Goal: Task Accomplishment & Management: Manage account settings

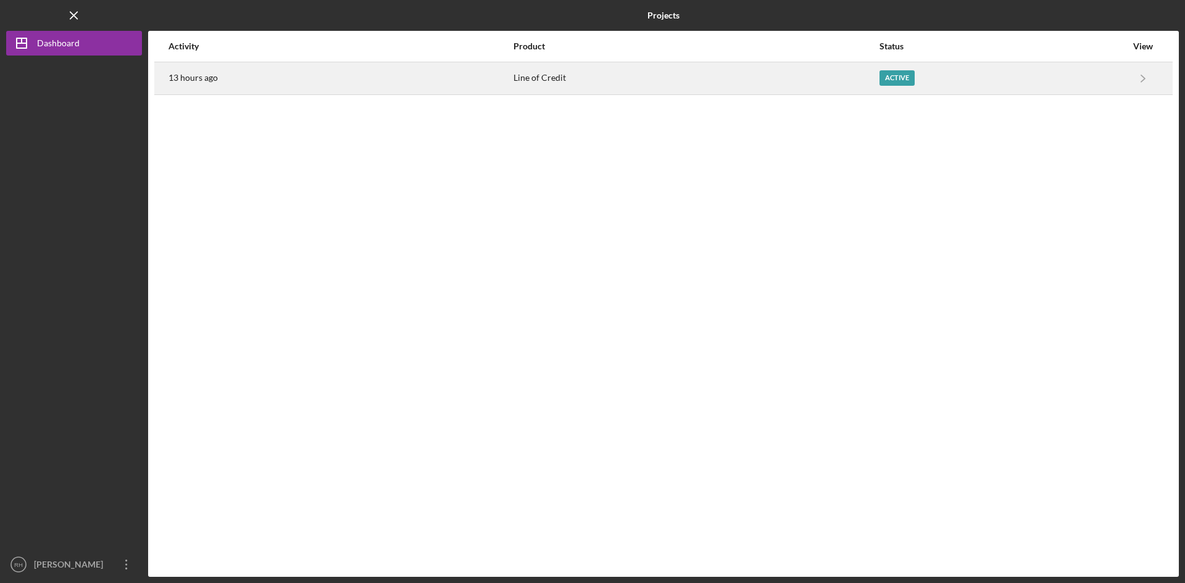
click at [897, 75] on div "Active" at bounding box center [896, 77] width 35 height 15
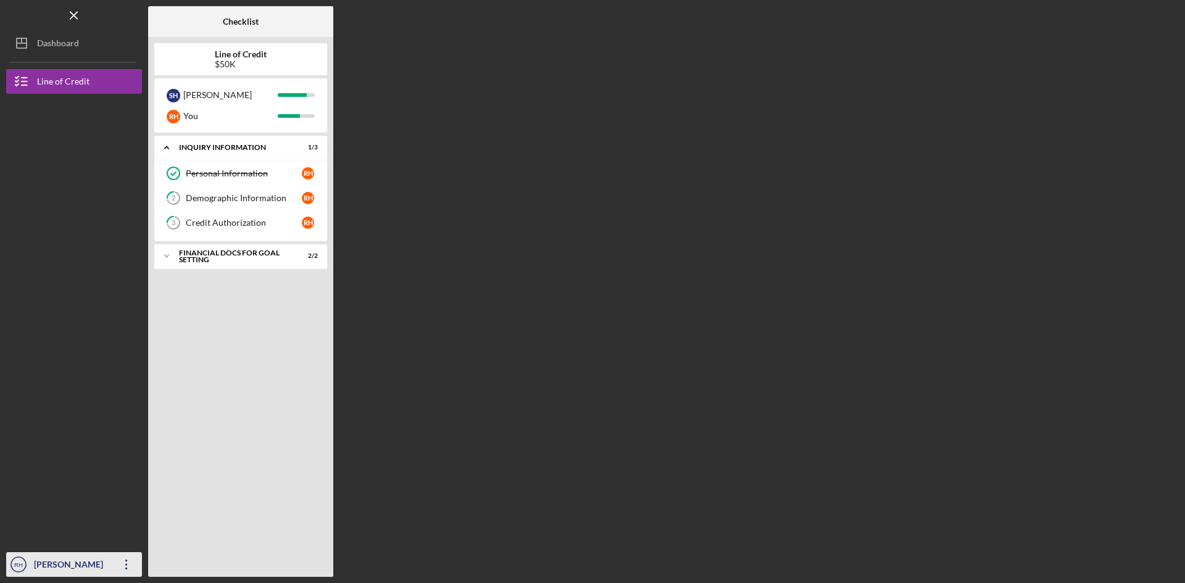
click at [104, 559] on div "[PERSON_NAME]" at bounding box center [71, 566] width 80 height 28
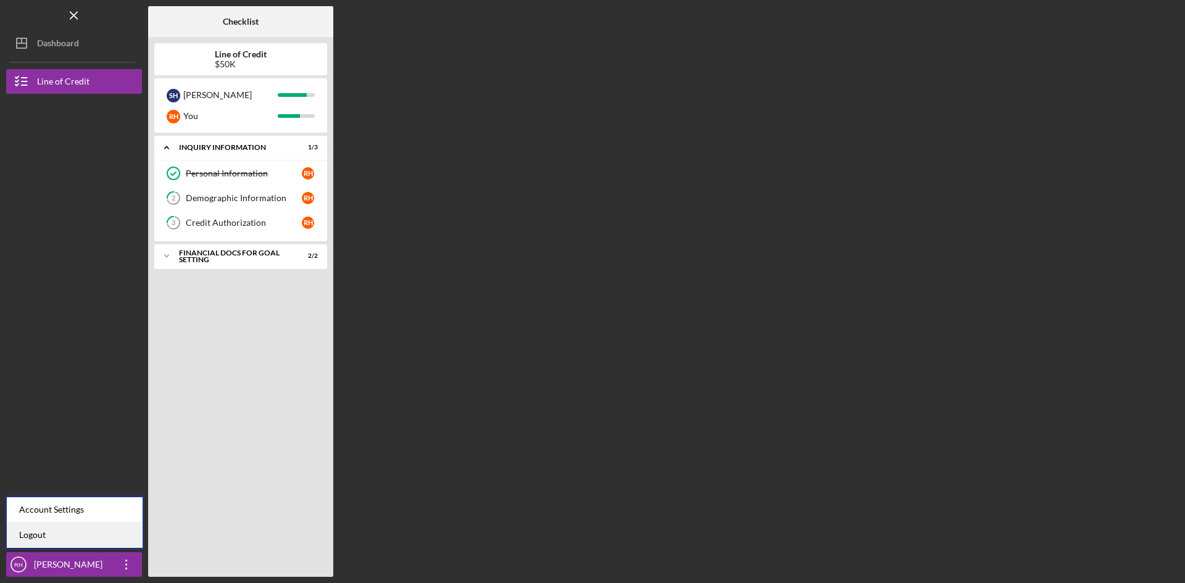
click at [48, 533] on link "Logout" at bounding box center [75, 535] width 136 height 25
